Goal: Task Accomplishment & Management: Manage account settings

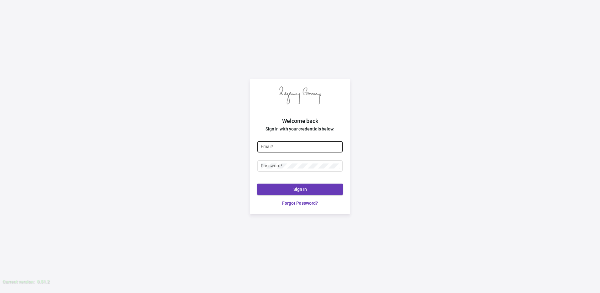
click at [295, 150] on div "Email *" at bounding box center [300, 146] width 79 height 12
click at [293, 149] on input "Email *" at bounding box center [300, 146] width 79 height 5
type input "[PERSON_NAME][EMAIL_ADDRESS][DOMAIN_NAME]"
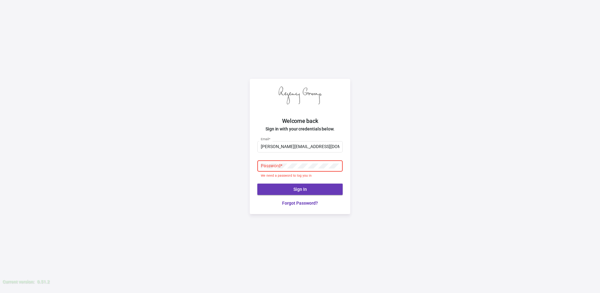
click at [284, 168] on div "Password *" at bounding box center [300, 165] width 79 height 12
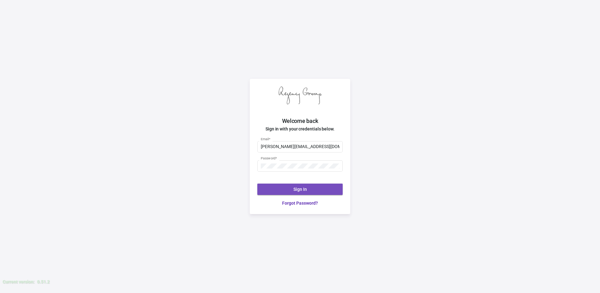
click at [293, 189] on button "Sign In" at bounding box center [299, 188] width 85 height 11
click at [293, 187] on button "Sign In" at bounding box center [299, 188] width 85 height 11
click at [304, 203] on link "Forgot Password?" at bounding box center [299, 203] width 85 height 7
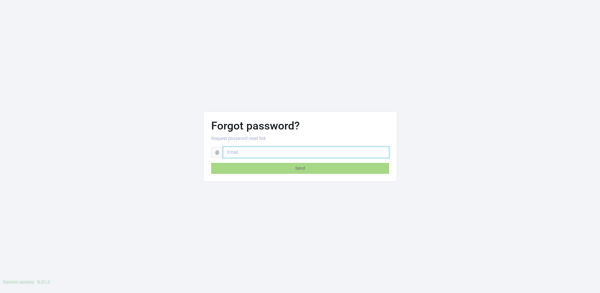
click at [269, 153] on input "email" at bounding box center [306, 152] width 166 height 11
type input "[PERSON_NAME][EMAIL_ADDRESS][DOMAIN_NAME]"
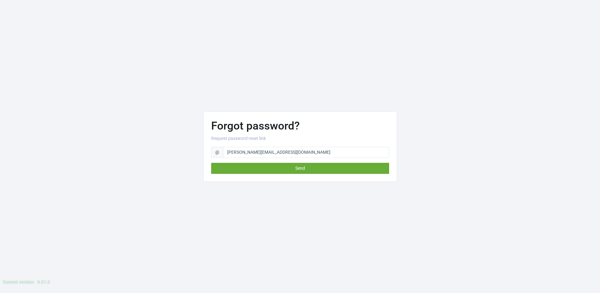
click at [268, 167] on button "Send" at bounding box center [300, 168] width 178 height 11
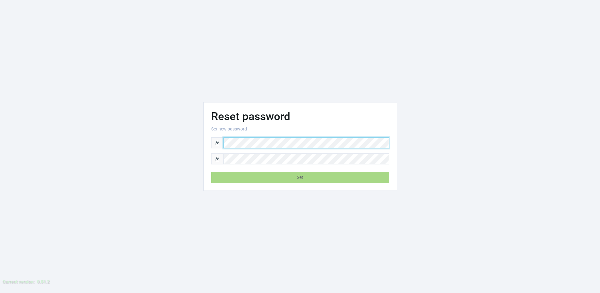
click at [389, 137] on div at bounding box center [389, 137] width 0 height 0
click at [268, 211] on div "Reset password Set new password Set" at bounding box center [300, 146] width 600 height 293
click at [218, 141] on icon at bounding box center [217, 143] width 4 height 4
click at [212, 168] on div "Reset password Set new password Set" at bounding box center [300, 146] width 193 height 88
click at [218, 155] on span at bounding box center [217, 158] width 13 height 11
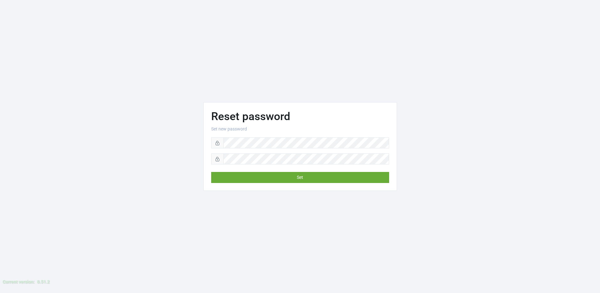
click at [301, 174] on button "Set" at bounding box center [300, 177] width 178 height 11
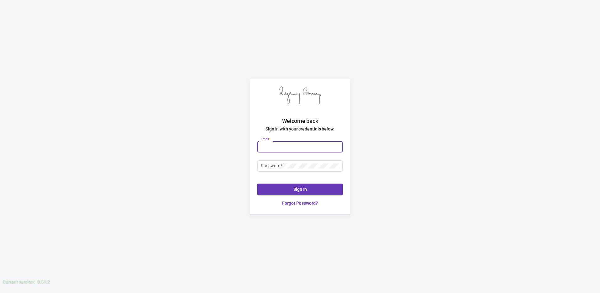
click at [280, 146] on input "Email *" at bounding box center [300, 146] width 79 height 5
type input "[PERSON_NAME][EMAIL_ADDRESS][DOMAIN_NAME]"
click at [290, 186] on button "Sign In" at bounding box center [299, 188] width 85 height 11
